Goal: Information Seeking & Learning: Understand process/instructions

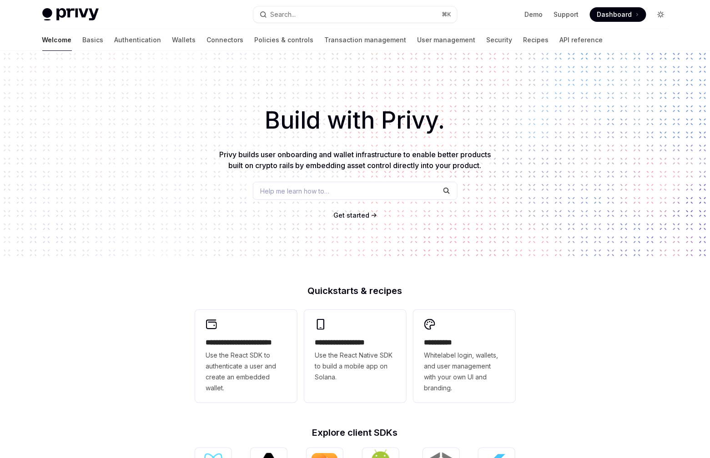
click at [661, 14] on icon "Toggle dark mode" at bounding box center [660, 14] width 7 height 7
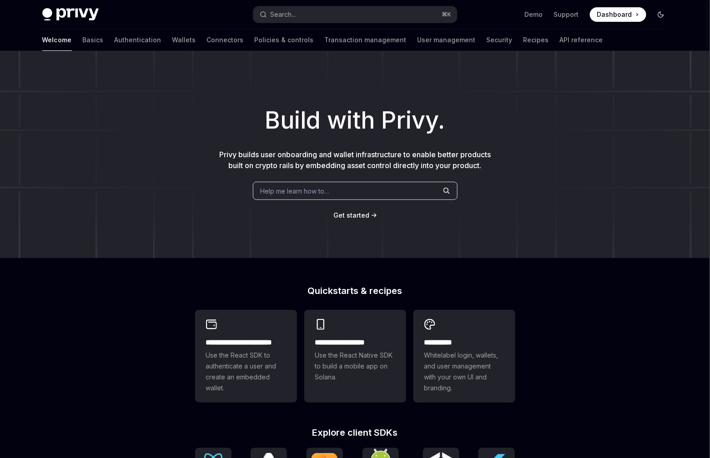
click at [661, 14] on icon "Toggle dark mode" at bounding box center [660, 14] width 7 height 7
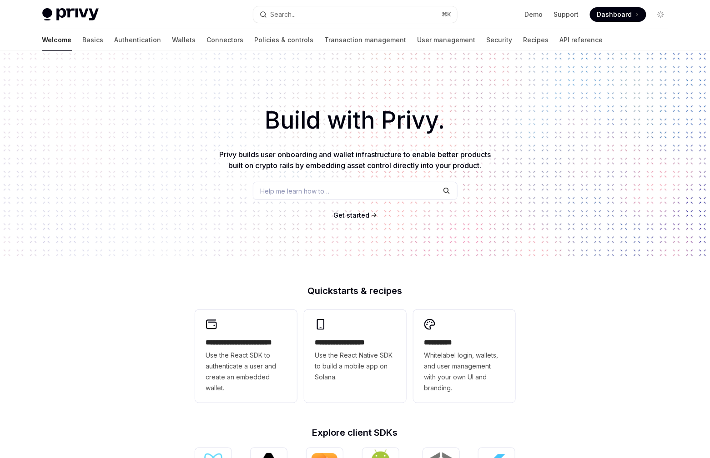
click at [624, 15] on span "Dashboard" at bounding box center [614, 14] width 35 height 9
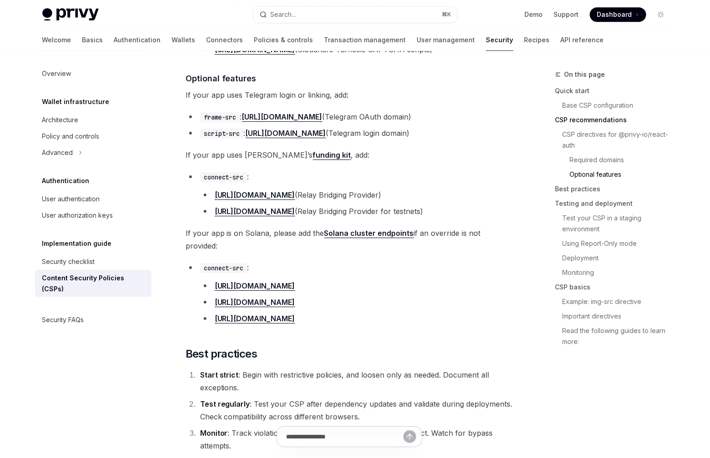
scroll to position [978, 0]
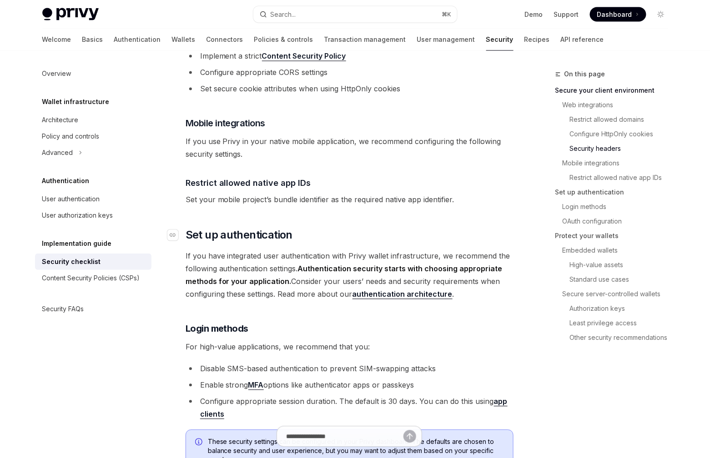
scroll to position [598, 0]
